Goal: Task Accomplishment & Management: Use online tool/utility

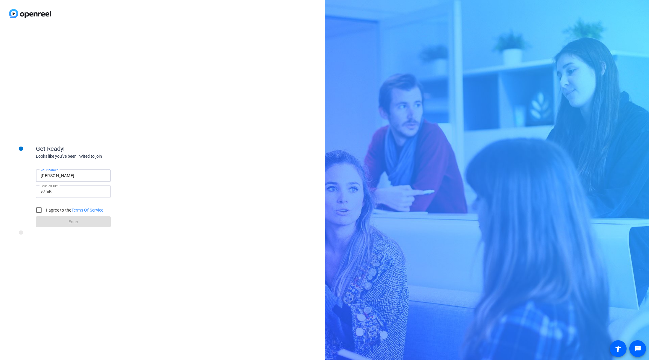
drag, startPoint x: 81, startPoint y: 177, endPoint x: 23, endPoint y: 173, distance: 57.6
click at [23, 173] on div "Get Ready! Looks like you've been invited to join Your name [PERSON_NAME] Sessi…" at bounding box center [81, 182] width 150 height 97
type input "e"
type input "[PERSON_NAME]"
click at [38, 211] on input "I agree to the Terms Of Service" at bounding box center [39, 210] width 12 height 12
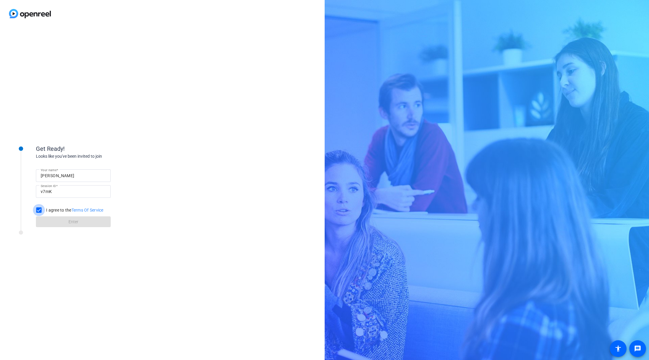
checkbox input "true"
click at [76, 222] on span "Enter" at bounding box center [74, 222] width 10 height 6
click at [78, 228] on span "Enter" at bounding box center [74, 228] width 10 height 6
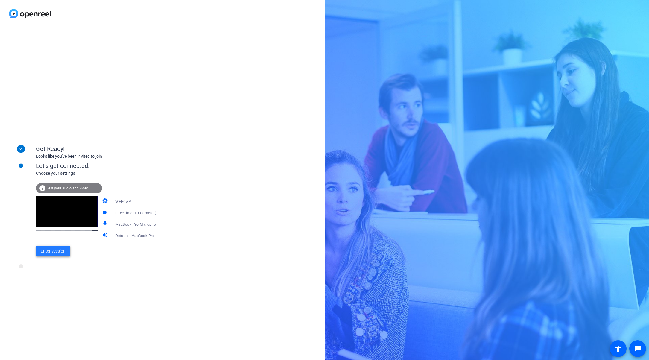
click at [57, 252] on span "Enter session" at bounding box center [53, 251] width 25 height 6
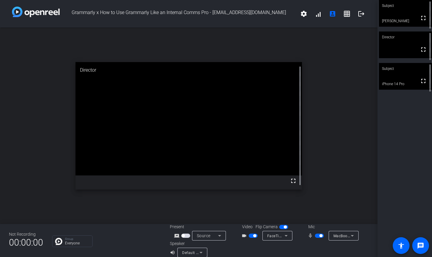
scroll to position [7, 0]
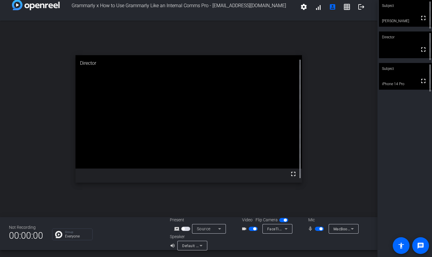
click at [319, 228] on span "button" at bounding box center [320, 228] width 3 height 3
click at [320, 229] on span "button" at bounding box center [319, 228] width 9 height 4
click at [423, 84] on mat-icon "fullscreen" at bounding box center [422, 80] width 7 height 7
click at [319, 229] on span "button" at bounding box center [320, 228] width 3 height 3
click at [255, 228] on span "button" at bounding box center [254, 228] width 3 height 3
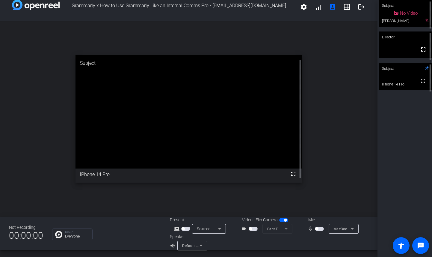
click at [254, 229] on span "button" at bounding box center [252, 228] width 9 height 4
click at [251, 228] on span "button" at bounding box center [252, 228] width 9 height 4
click at [256, 229] on span "button" at bounding box center [252, 228] width 9 height 4
click at [318, 227] on span "button" at bounding box center [319, 228] width 9 height 4
click at [320, 229] on span "button" at bounding box center [320, 228] width 3 height 3
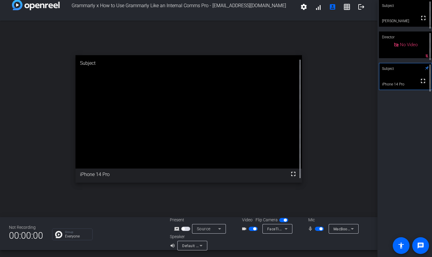
click at [320, 229] on button "button" at bounding box center [319, 228] width 9 height 4
click at [320, 229] on span "button" at bounding box center [320, 228] width 3 height 3
click at [319, 230] on span "button" at bounding box center [319, 228] width 9 height 4
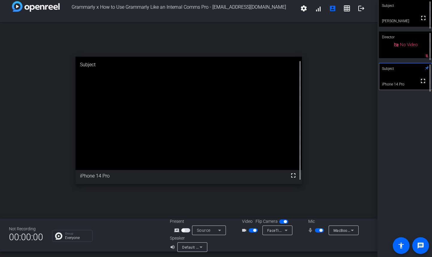
scroll to position [5, 0]
click at [320, 230] on span "button" at bounding box center [320, 230] width 3 height 3
click at [254, 228] on mat-slide-toggle at bounding box center [253, 230] width 10 height 6
click at [253, 231] on span "button" at bounding box center [254, 230] width 3 height 3
click at [321, 231] on span "button" at bounding box center [319, 230] width 9 height 4
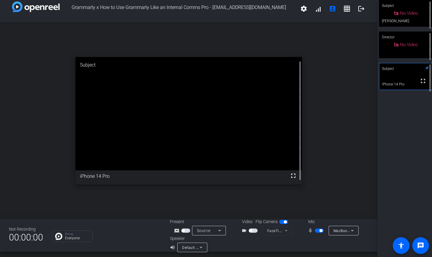
click at [317, 231] on span "button" at bounding box center [319, 230] width 9 height 4
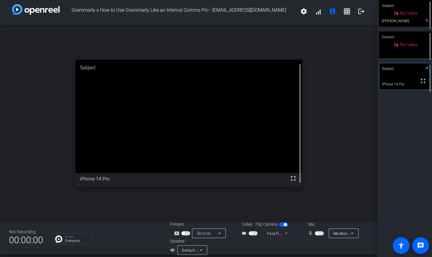
scroll to position [1, 0]
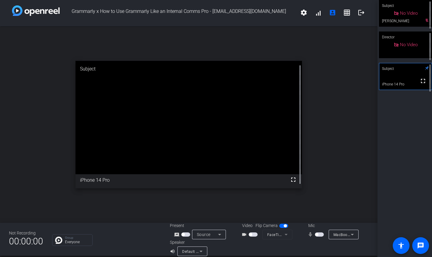
click at [321, 235] on span "button" at bounding box center [319, 234] width 9 height 4
click at [321, 235] on span "button" at bounding box center [320, 234] width 3 height 3
click at [254, 234] on span "button" at bounding box center [252, 234] width 9 height 4
click at [319, 234] on span "button" at bounding box center [319, 234] width 9 height 4
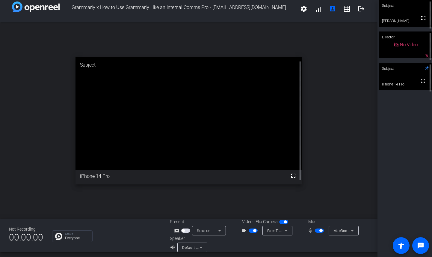
click at [319, 230] on span "button" at bounding box center [320, 230] width 3 height 3
click at [251, 231] on span "button" at bounding box center [252, 230] width 9 height 4
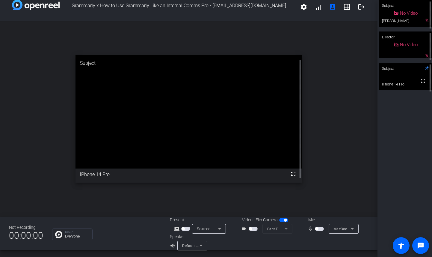
drag, startPoint x: 319, startPoint y: 228, endPoint x: 283, endPoint y: 231, distance: 36.9
click at [319, 228] on span "button" at bounding box center [319, 228] width 9 height 4
click at [251, 230] on span "button" at bounding box center [252, 228] width 9 height 4
click at [319, 229] on span "button" at bounding box center [320, 228] width 3 height 3
click at [252, 229] on span "button" at bounding box center [252, 228] width 9 height 4
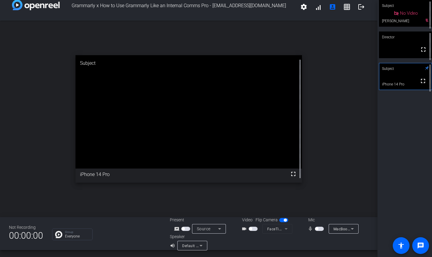
click at [319, 229] on span "button" at bounding box center [319, 228] width 9 height 4
click at [256, 228] on span "button" at bounding box center [252, 228] width 9 height 4
